Goal: Find specific page/section: Find specific page/section

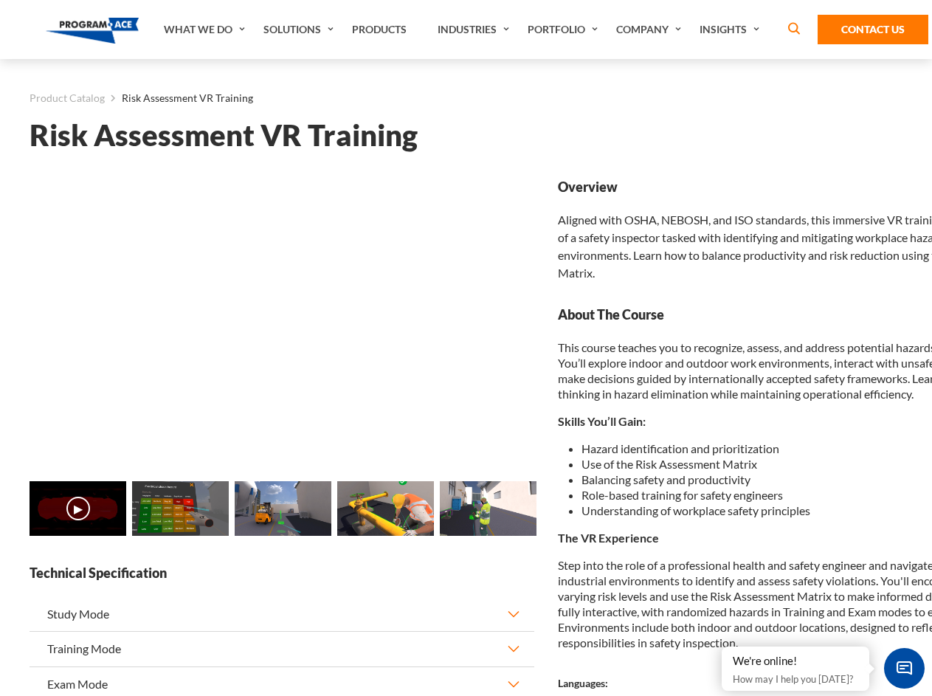
click at [300, 30] on link "Solutions" at bounding box center [300, 29] width 89 height 59
click at [0, 0] on div "AI & Computer Vision Solutions Computer Vision Quality Control AI tools for fas…" at bounding box center [0, 0] width 0 height 0
click at [0, 0] on div "AI & Computer Vision Solutions Virtual Training Solutions Virtual Tour Solution…" at bounding box center [0, 0] width 0 height 0
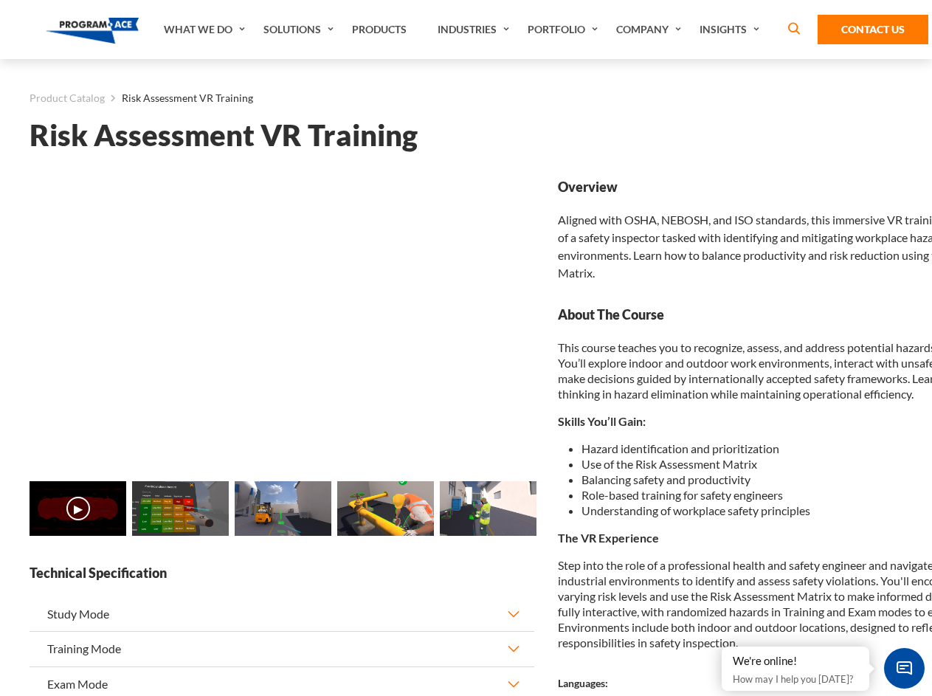
click at [0, 0] on div "AI & Computer Vision Solutions Virtual Training Solutions Virtual Tour Solution…" at bounding box center [0, 0] width 0 height 0
click at [0, 0] on div "AI & Computer Vision Solutions Computer Vision Quality Control AI tools for fas…" at bounding box center [0, 0] width 0 height 0
